Goal: Information Seeking & Learning: Compare options

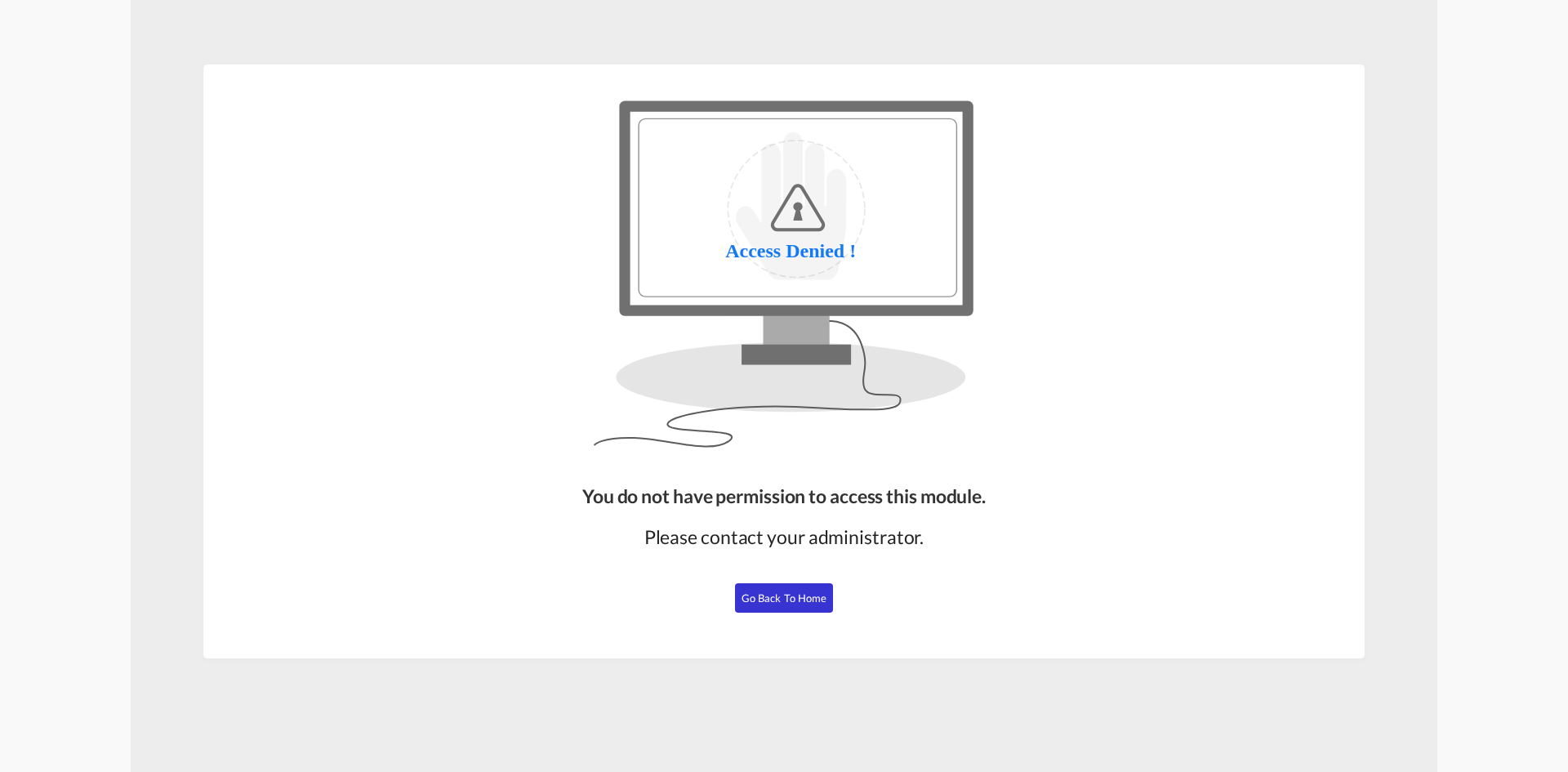
click at [778, 599] on span "Go Back to Home" at bounding box center [784, 597] width 86 height 13
